Goal: Find specific page/section: Find specific page/section

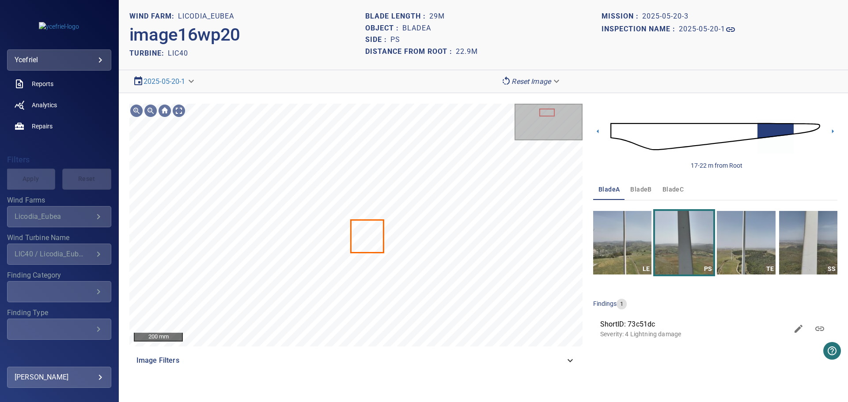
scroll to position [128, 0]
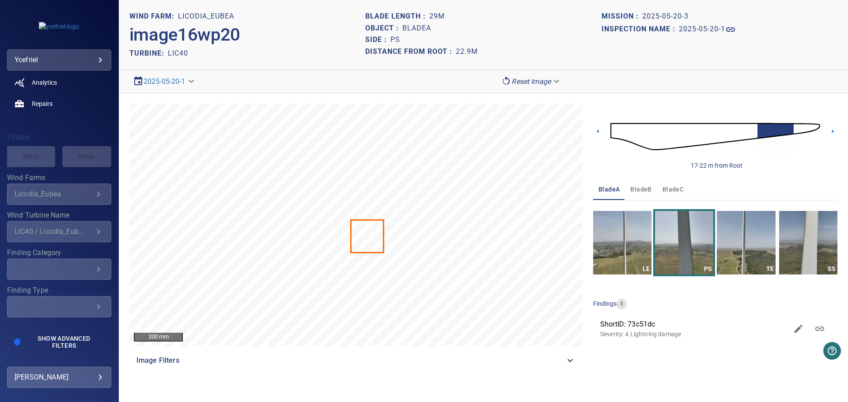
click at [94, 232] on icon "Wind Turbine Name" at bounding box center [98, 231] width 11 height 11
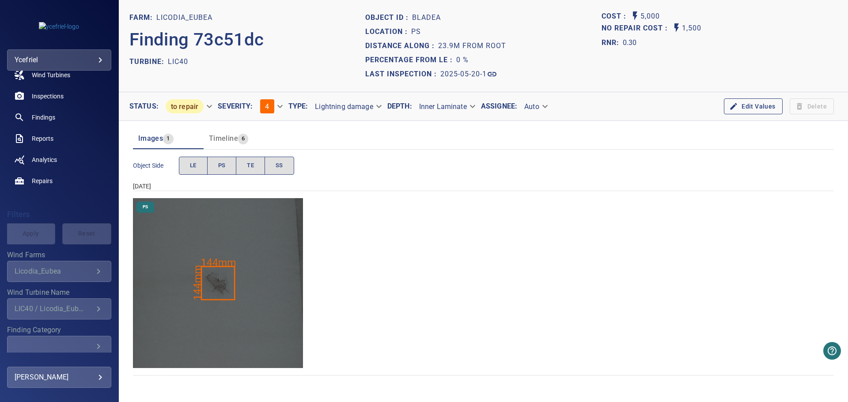
scroll to position [128, 0]
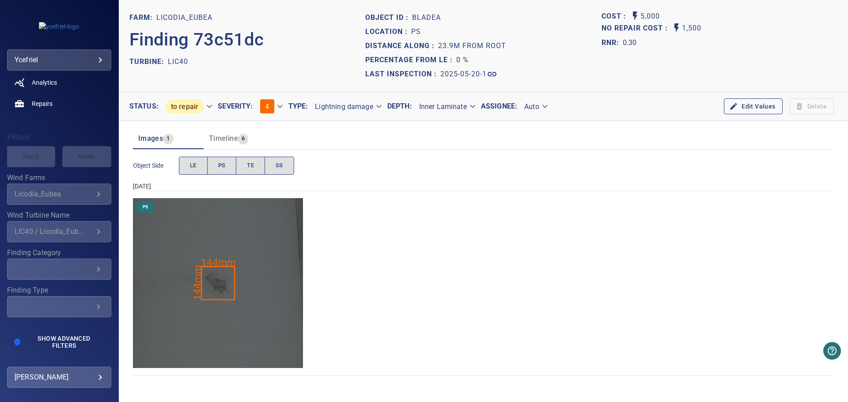
drag, startPoint x: 95, startPoint y: 235, endPoint x: 102, endPoint y: 238, distance: 7.1
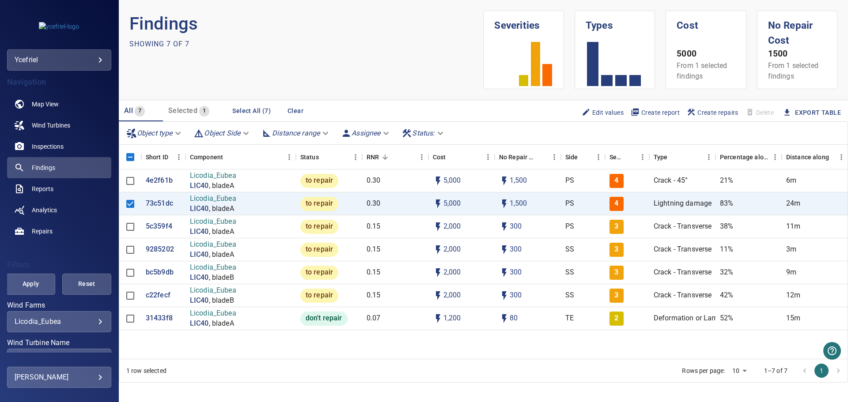
scroll to position [128, 0]
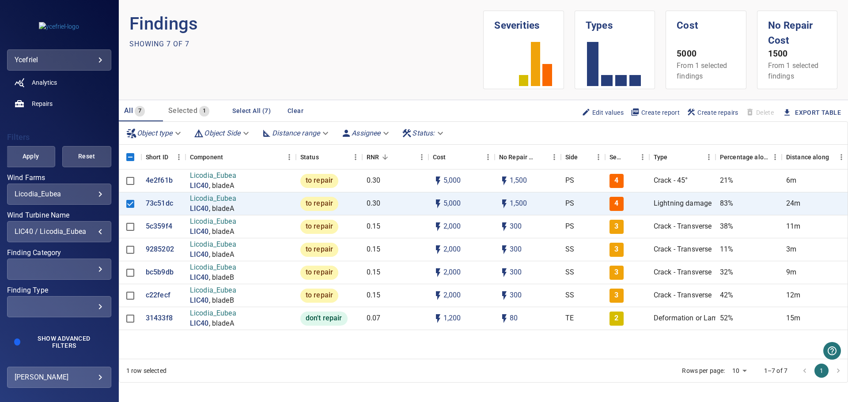
click at [94, 232] on div "LIC40 / Licodia_Eubea" at bounding box center [59, 231] width 89 height 8
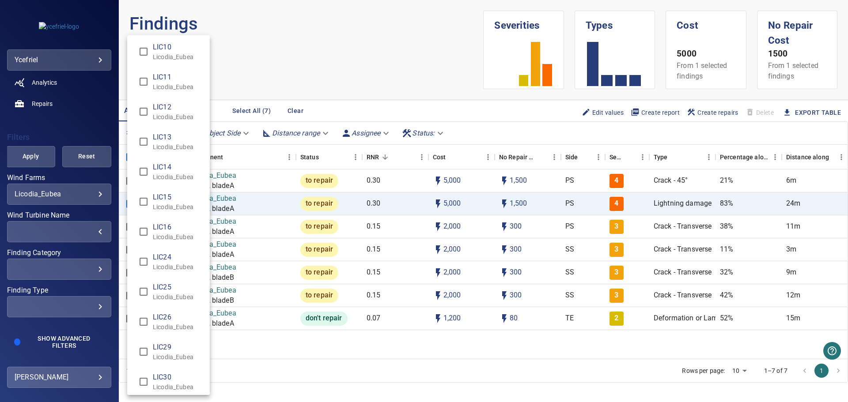
scroll to position [265, 0]
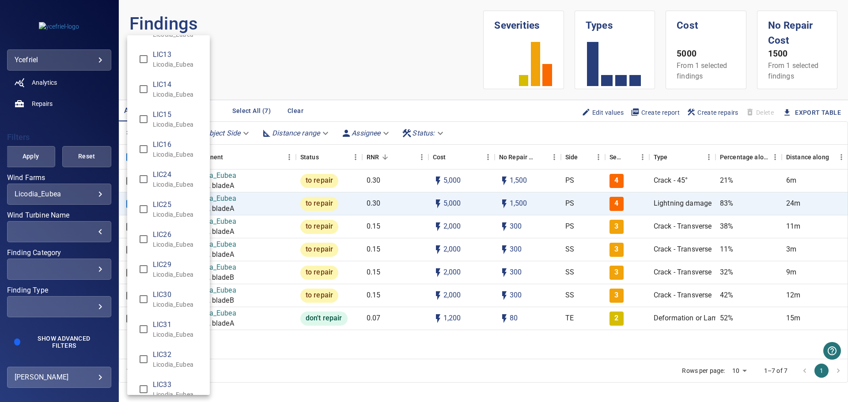
type input "**********"
click at [30, 159] on div "Wind Turbine Name" at bounding box center [424, 201] width 848 height 402
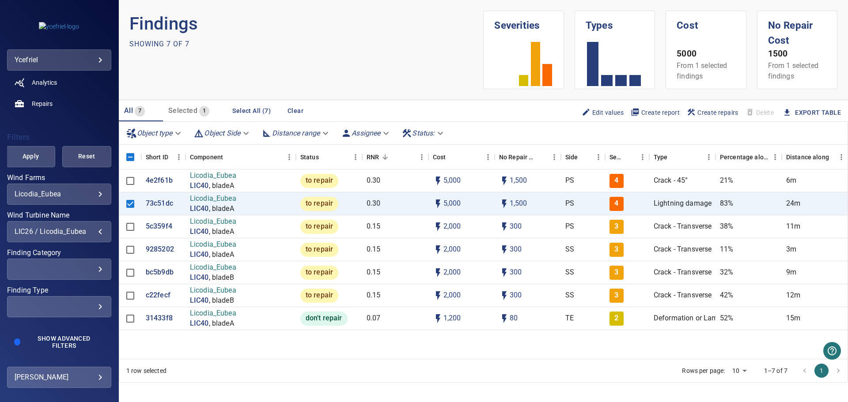
click at [26, 157] on span "Apply" at bounding box center [30, 156] width 27 height 11
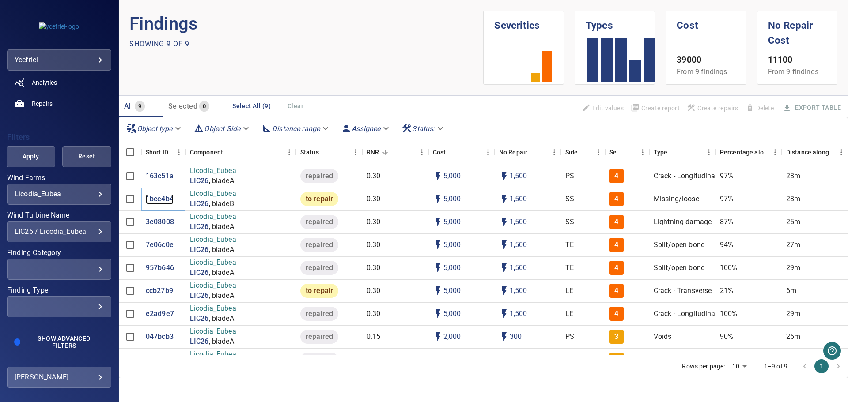
click at [163, 194] on p "1bce4b4" at bounding box center [160, 199] width 28 height 10
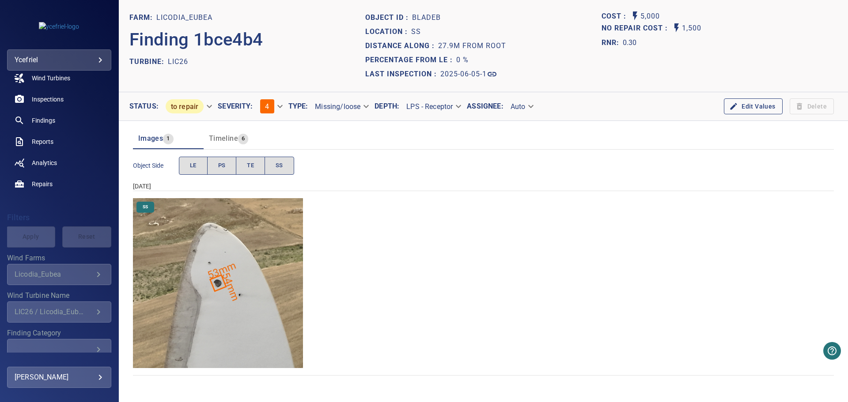
scroll to position [128, 0]
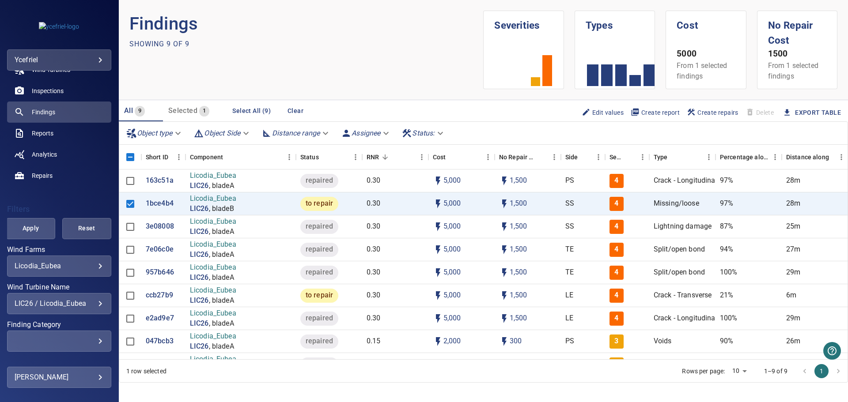
scroll to position [128, 0]
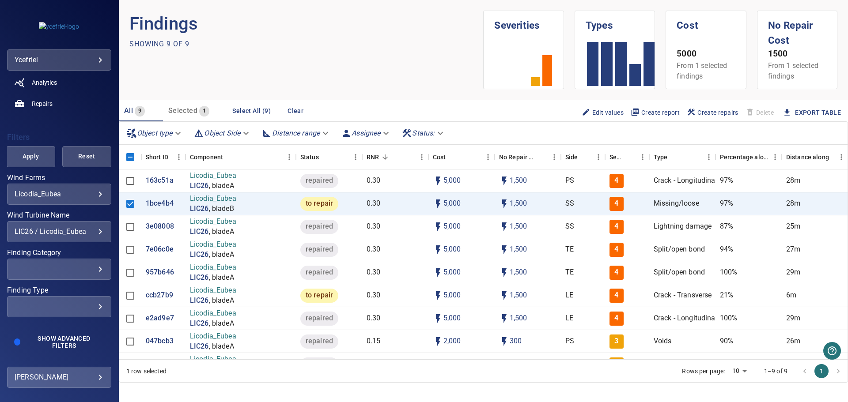
click at [93, 232] on div "LIC26 / Licodia_Eubea" at bounding box center [59, 231] width 89 height 8
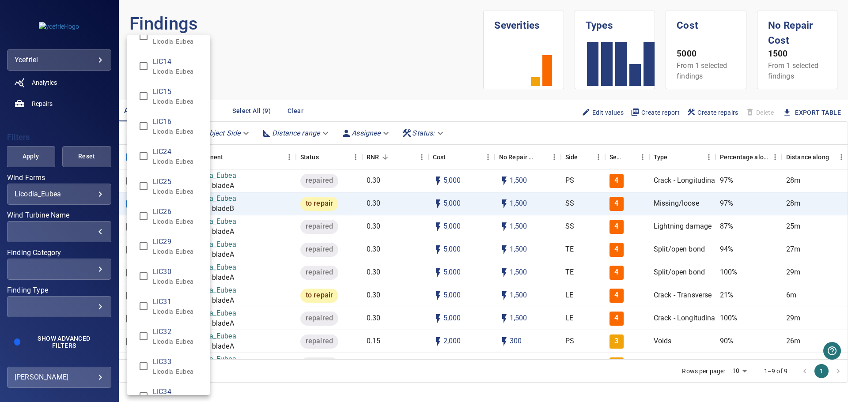
scroll to position [428, 0]
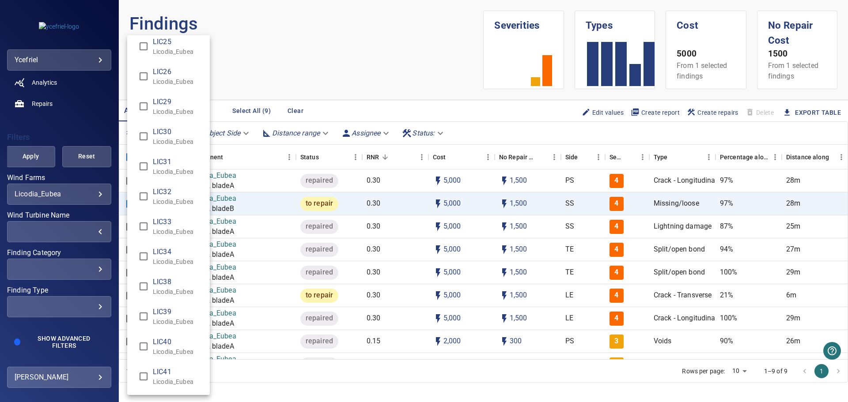
type input "**********"
click at [27, 158] on div "Wind Turbine Name" at bounding box center [424, 201] width 848 height 402
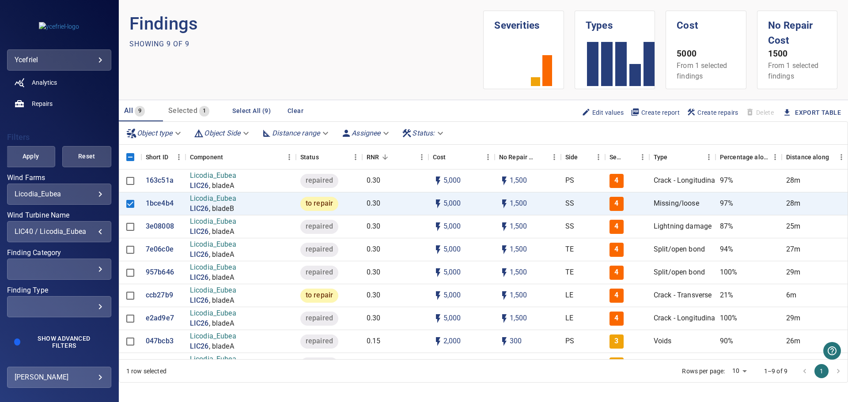
click at [39, 156] on span "Apply" at bounding box center [30, 156] width 27 height 11
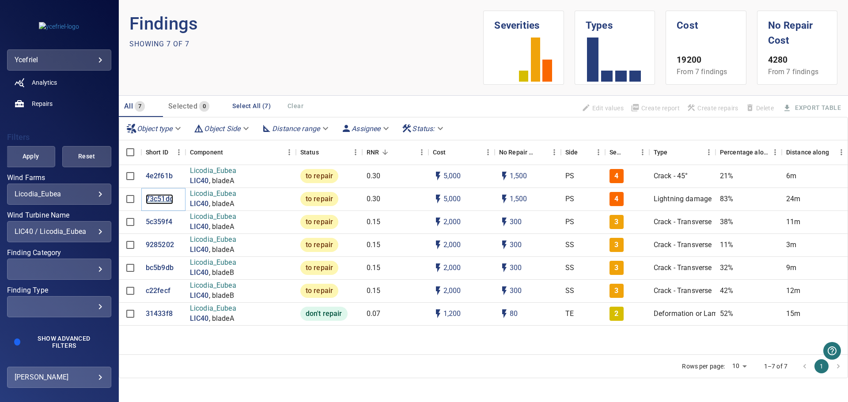
click at [159, 198] on p "73c51dc" at bounding box center [159, 199] width 27 height 10
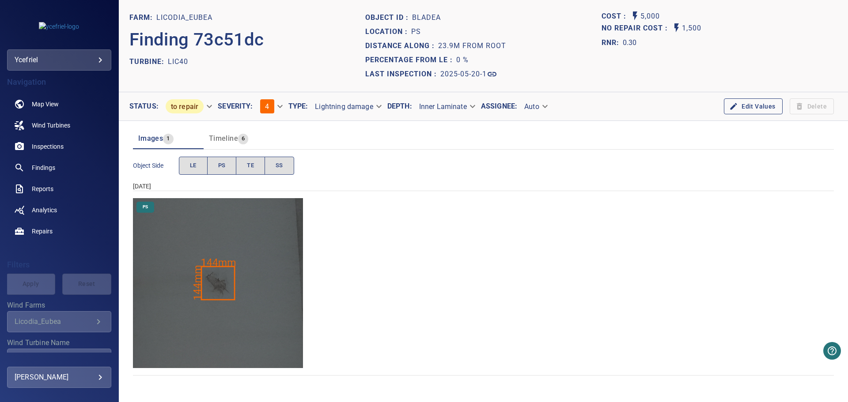
click at [257, 283] on img "Licodia_Eubea/LIC40/2025-05-20-1/2025-05-20-3/image16wp20.jpg" at bounding box center [218, 283] width 170 height 170
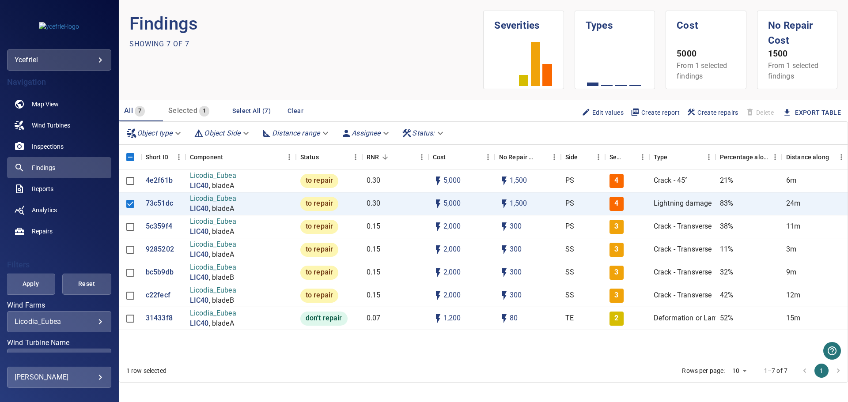
scroll to position [128, 0]
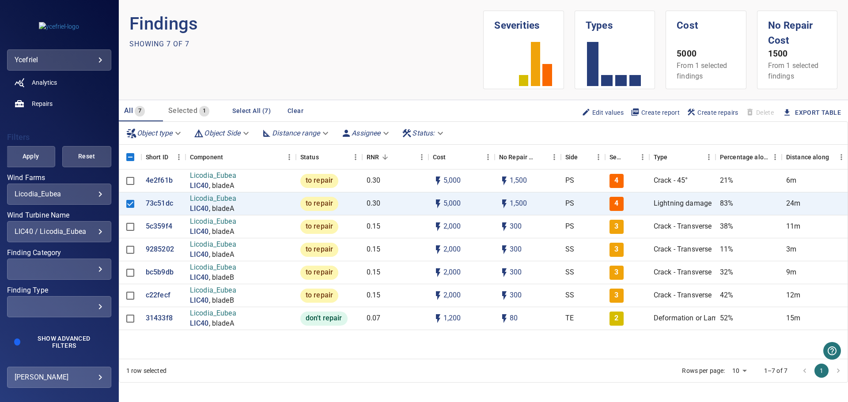
click at [94, 232] on div "LIC40 / Licodia_Eubea" at bounding box center [59, 231] width 89 height 8
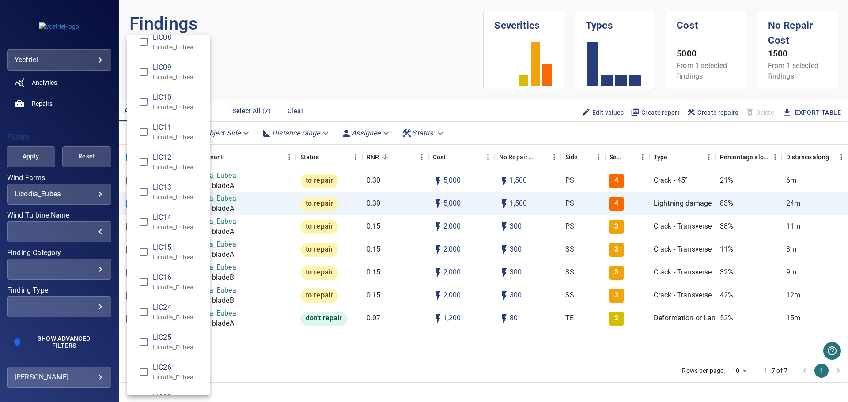
scroll to position [132, 0]
type input "**********"
click at [34, 158] on div "Wind Turbine Name" at bounding box center [424, 201] width 848 height 402
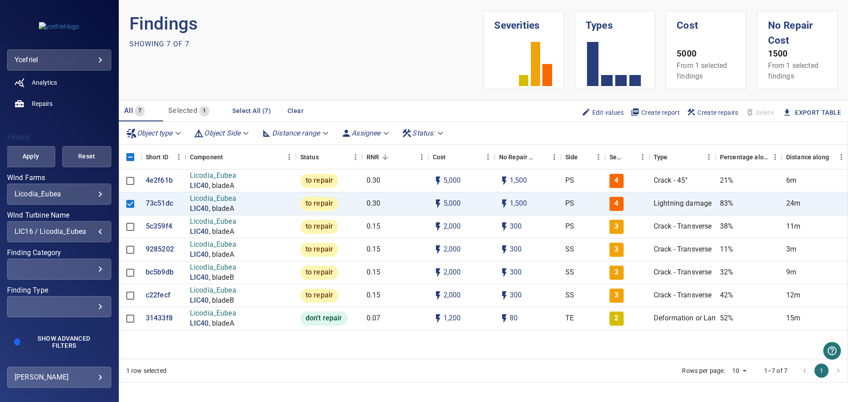
click at [29, 158] on span "Apply" at bounding box center [30, 156] width 27 height 11
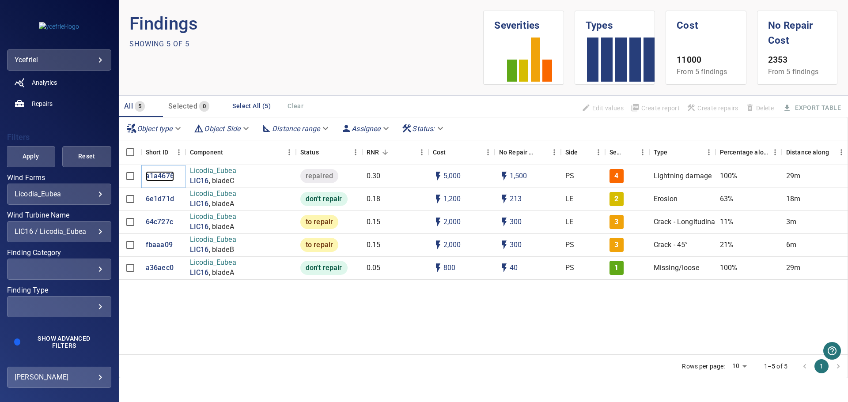
click at [169, 174] on p "a1a4676" at bounding box center [160, 176] width 28 height 10
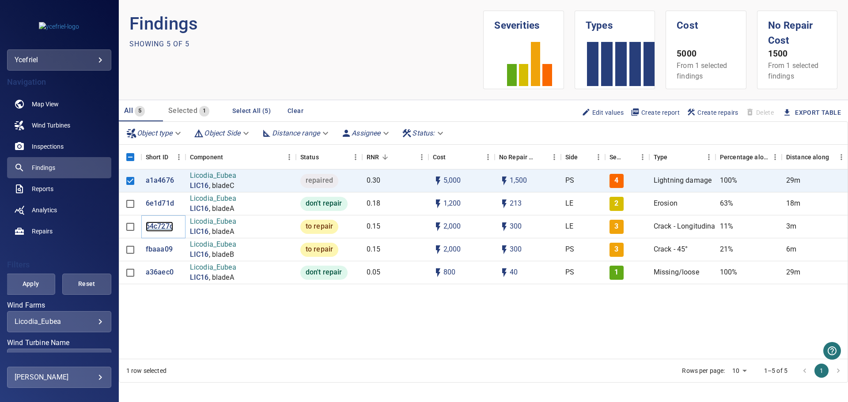
click at [163, 227] on p "64c727c" at bounding box center [159, 227] width 27 height 10
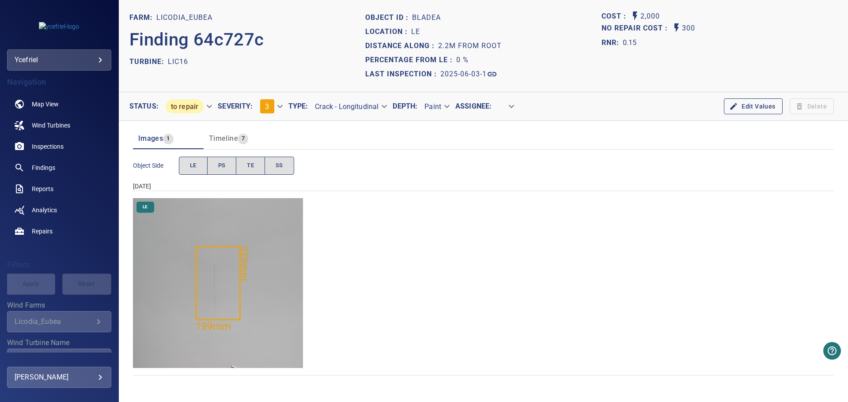
drag, startPoint x: 164, startPoint y: 227, endPoint x: 158, endPoint y: 231, distance: 6.4
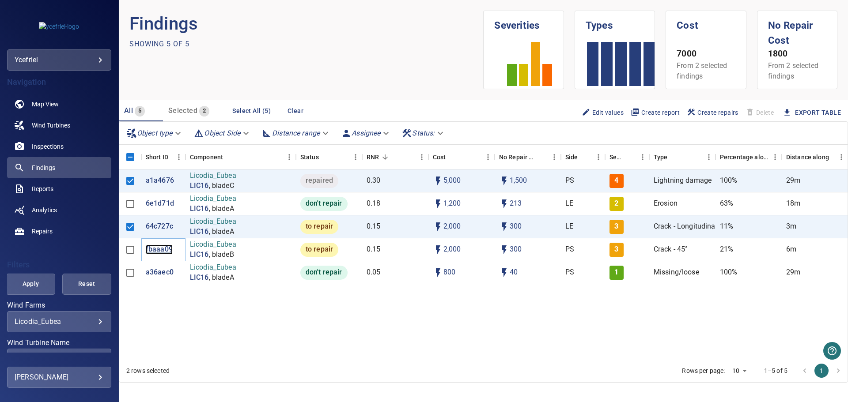
click at [158, 248] on p "fbaaa09" at bounding box center [159, 250] width 27 height 10
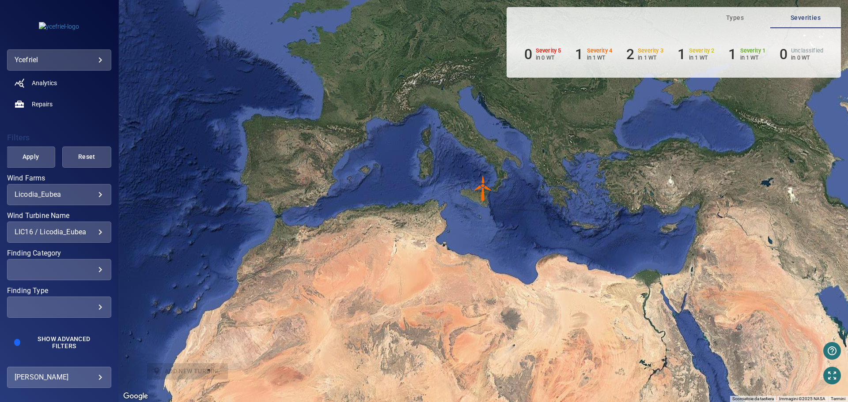
scroll to position [128, 0]
click at [89, 234] on div "LIC16 / Licodia_Eubea" at bounding box center [59, 231] width 89 height 8
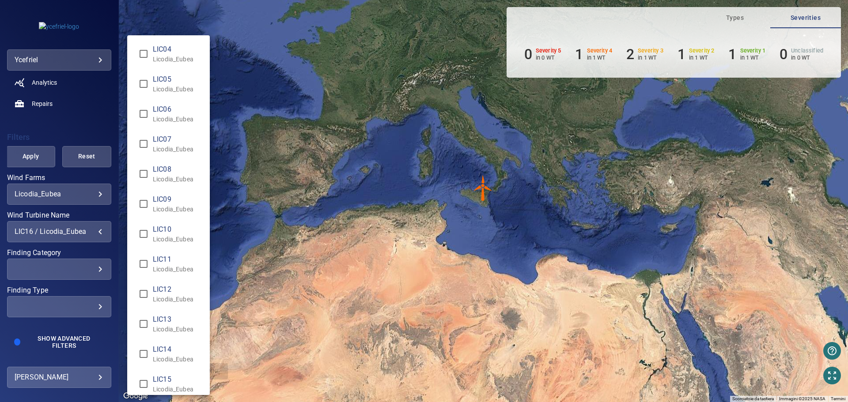
scroll to position [199, 0]
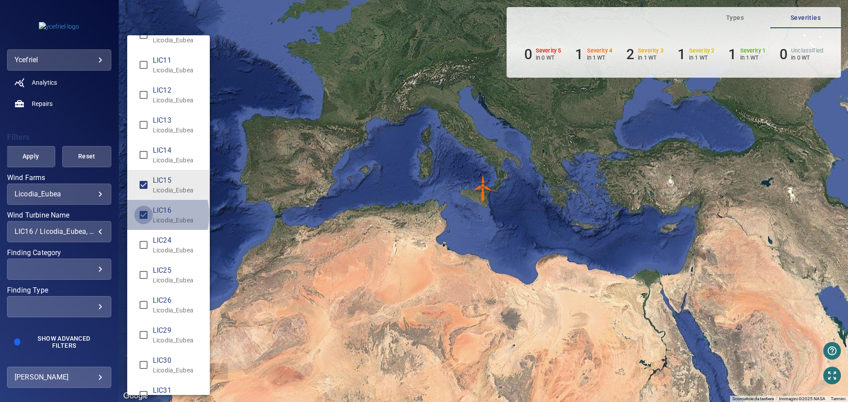
type input "**********"
click at [27, 158] on div "Wind Turbine Name" at bounding box center [424, 201] width 848 height 402
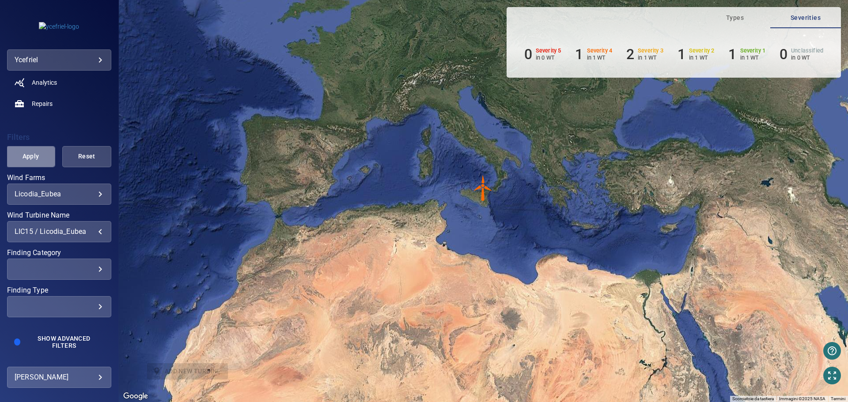
click at [33, 158] on span "Apply" at bounding box center [30, 156] width 27 height 11
click at [483, 187] on img "LIC15" at bounding box center [483, 188] width 26 height 26
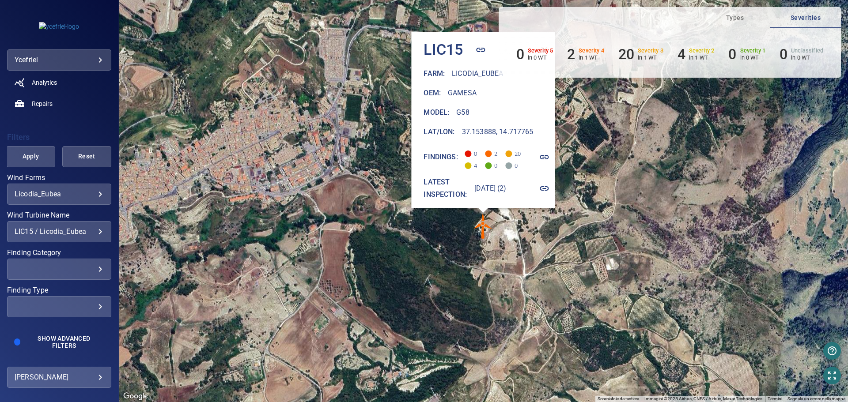
click at [544, 155] on icon "button" at bounding box center [544, 157] width 9 height 4
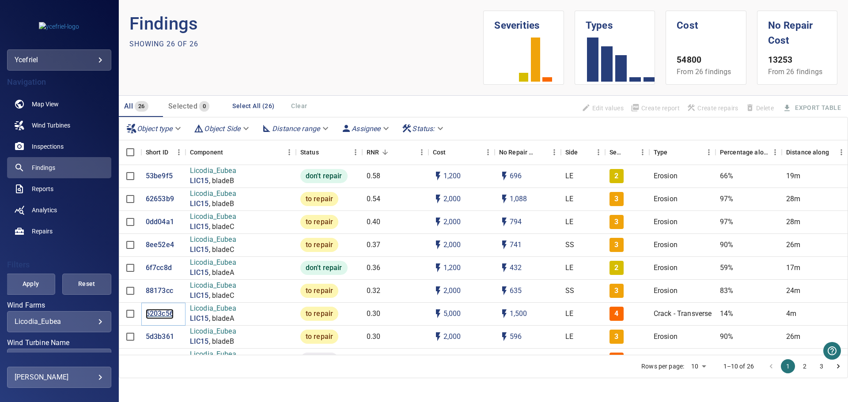
click at [156, 313] on p "5203c56" at bounding box center [160, 314] width 28 height 10
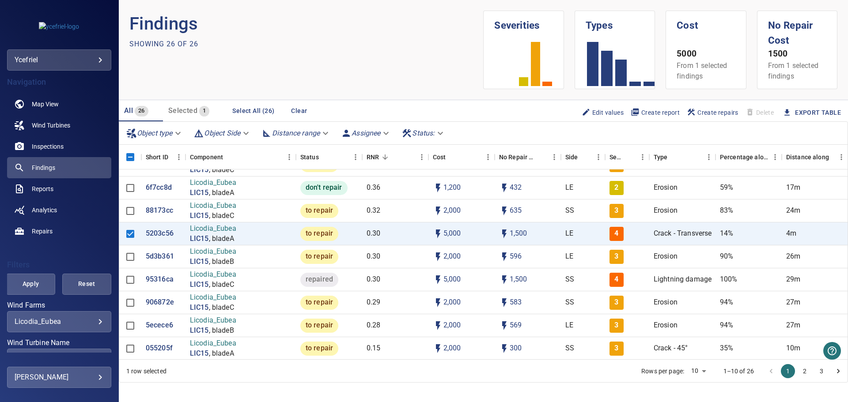
scroll to position [88, 0]
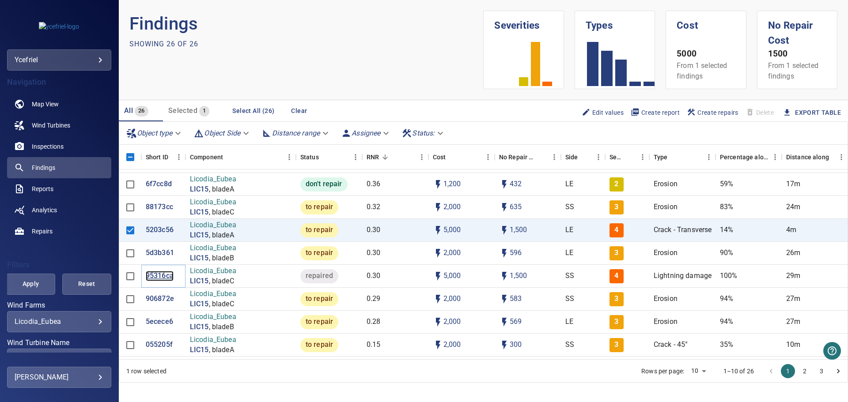
click at [159, 276] on p "95316ca" at bounding box center [160, 276] width 28 height 10
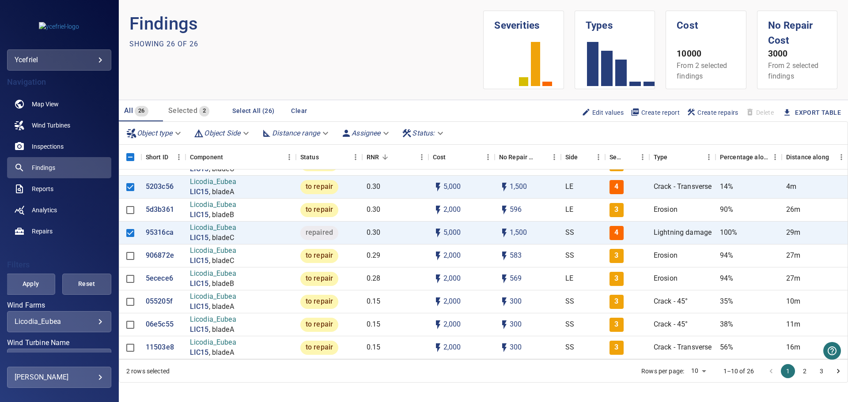
scroll to position [132, 0]
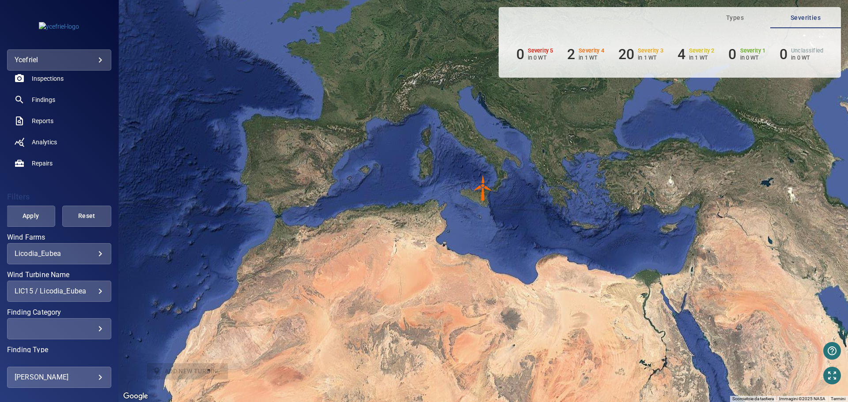
scroll to position [128, 0]
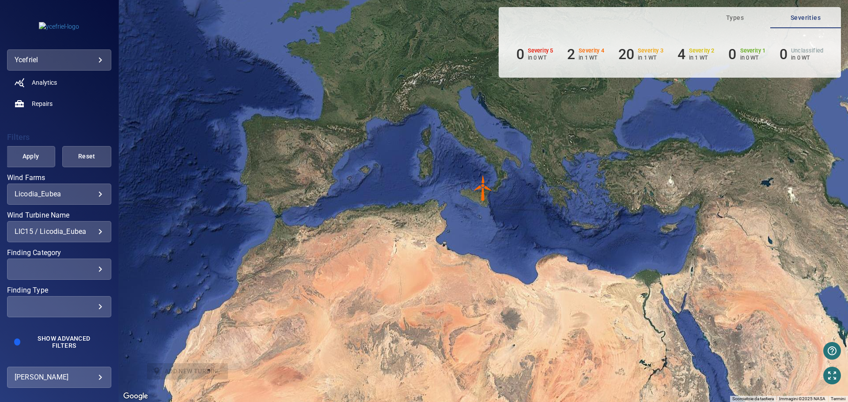
click at [91, 233] on div "LIC15 / Licodia_Eubea" at bounding box center [59, 231] width 89 height 8
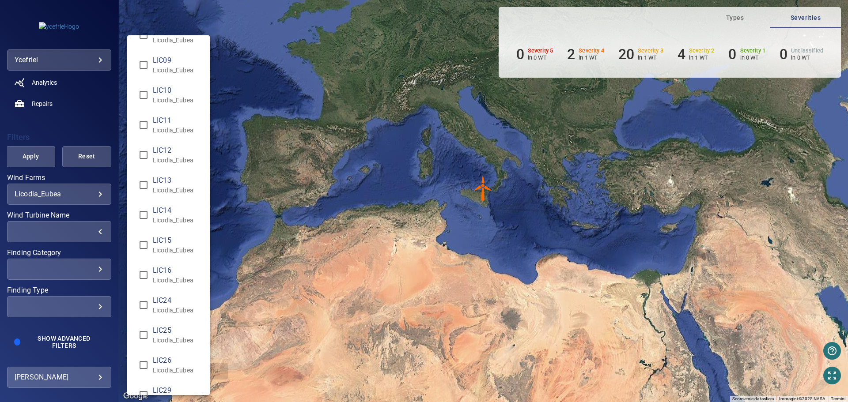
scroll to position [177, 0]
